Goal: Information Seeking & Learning: Learn about a topic

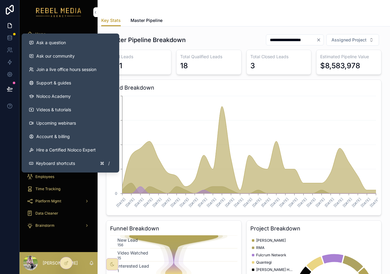
click at [53, 104] on link "Videos & tutorials" at bounding box center [70, 109] width 93 height 13
click at [217, 38] on div "**********" at bounding box center [243, 40] width 275 height 12
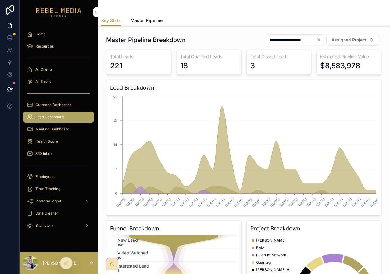
click at [152, 19] on span "Master Pipeline" at bounding box center [146, 20] width 32 height 6
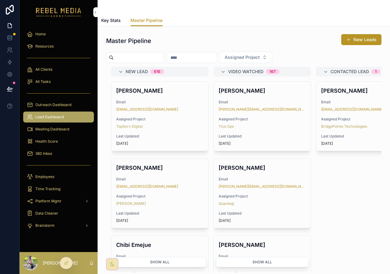
click at [193, 118] on span "Assigned Project" at bounding box center [159, 119] width 87 height 5
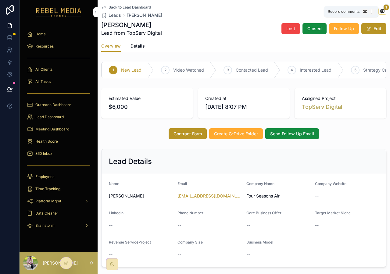
click at [382, 11] on icon "scrollable content" at bounding box center [382, 11] width 2 height 0
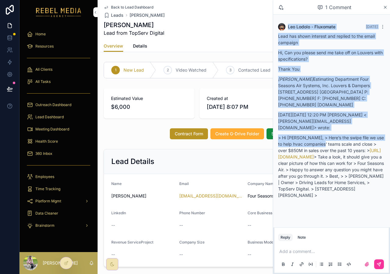
drag, startPoint x: 384, startPoint y: 7, endPoint x: 324, endPoint y: 141, distance: 146.6
click at [324, 141] on div "1 Comment [PERSON_NAME] - Fluxomate [DATE] Lead has shown interest and replied …" at bounding box center [331, 137] width 117 height 274
click at [331, 134] on p "> Hi [PERSON_NAME], > Here’s the swipe file we use to help hvac companies' team…" at bounding box center [331, 166] width 107 height 64
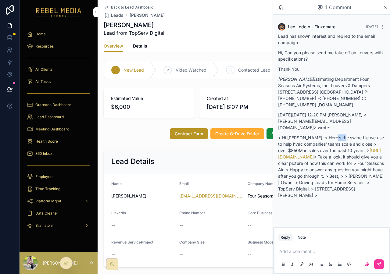
click at [331, 134] on p "> Hi [PERSON_NAME], > Here’s the swipe file we use to help hvac companies' team…" at bounding box center [331, 166] width 107 height 64
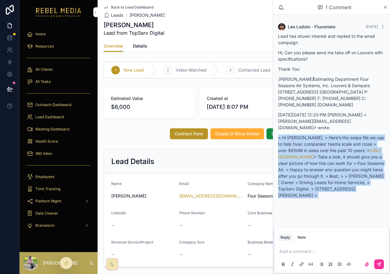
click at [331, 134] on p "> Hi [PERSON_NAME], > Here’s the swipe file we use to help hvac companies' team…" at bounding box center [331, 166] width 107 height 64
click at [314, 136] on p "> Hi [PERSON_NAME], > Here’s the swipe file we use to help hvac companies' team…" at bounding box center [331, 166] width 107 height 64
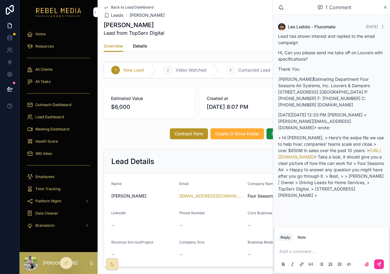
click at [327, 153] on p "> Hi [PERSON_NAME], > Here’s the swipe file we use to help hvac companies' team…" at bounding box center [331, 166] width 107 height 64
click at [327, 150] on link "[URL][DOMAIN_NAME]" at bounding box center [329, 154] width 103 height 12
click at [386, 7] on icon "scrollable content" at bounding box center [385, 7] width 5 height 5
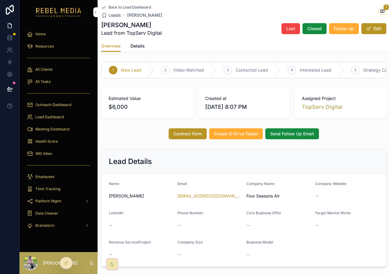
click at [67, 102] on span "Outreach Dashboard" at bounding box center [53, 104] width 36 height 5
